Goal: Check status

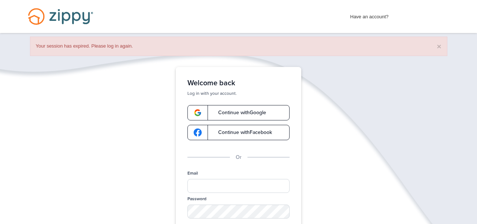
click at [260, 110] on span "Continue with Google" at bounding box center [238, 112] width 55 height 5
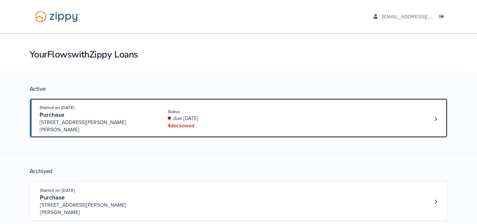
click at [260, 109] on div "Status" at bounding box center [217, 111] width 98 height 7
